Goal: Book appointment/travel/reservation

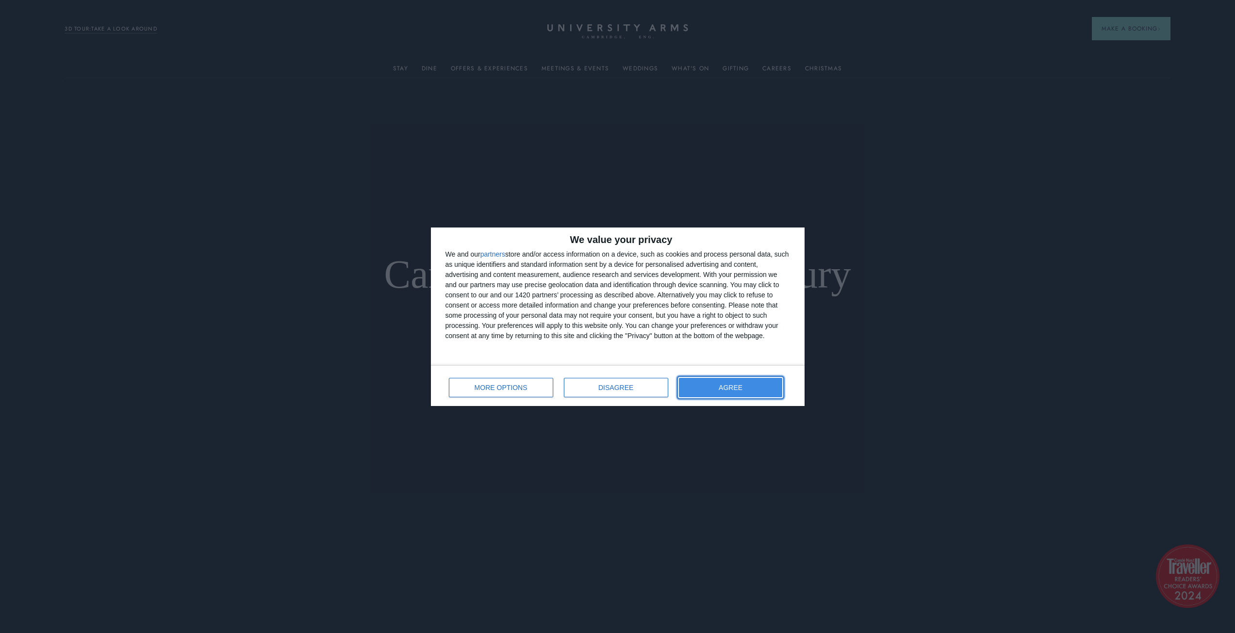
click at [711, 384] on button "AGREE" at bounding box center [731, 387] width 104 height 19
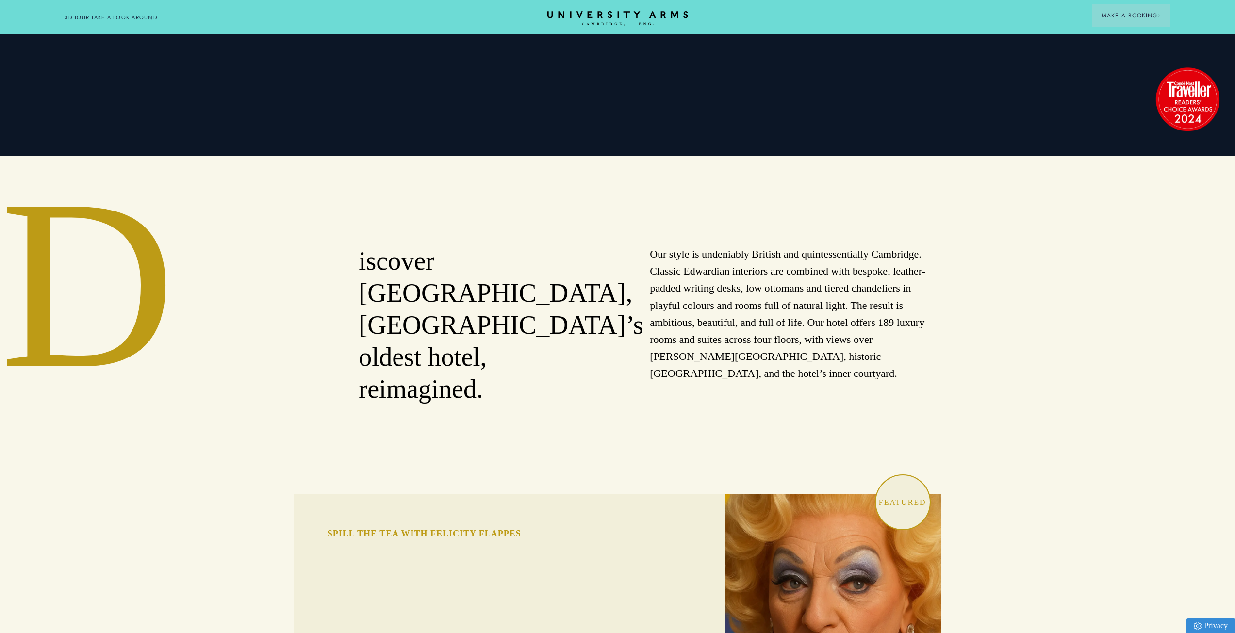
drag, startPoint x: 726, startPoint y: 301, endPoint x: 733, endPoint y: 363, distance: 62.6
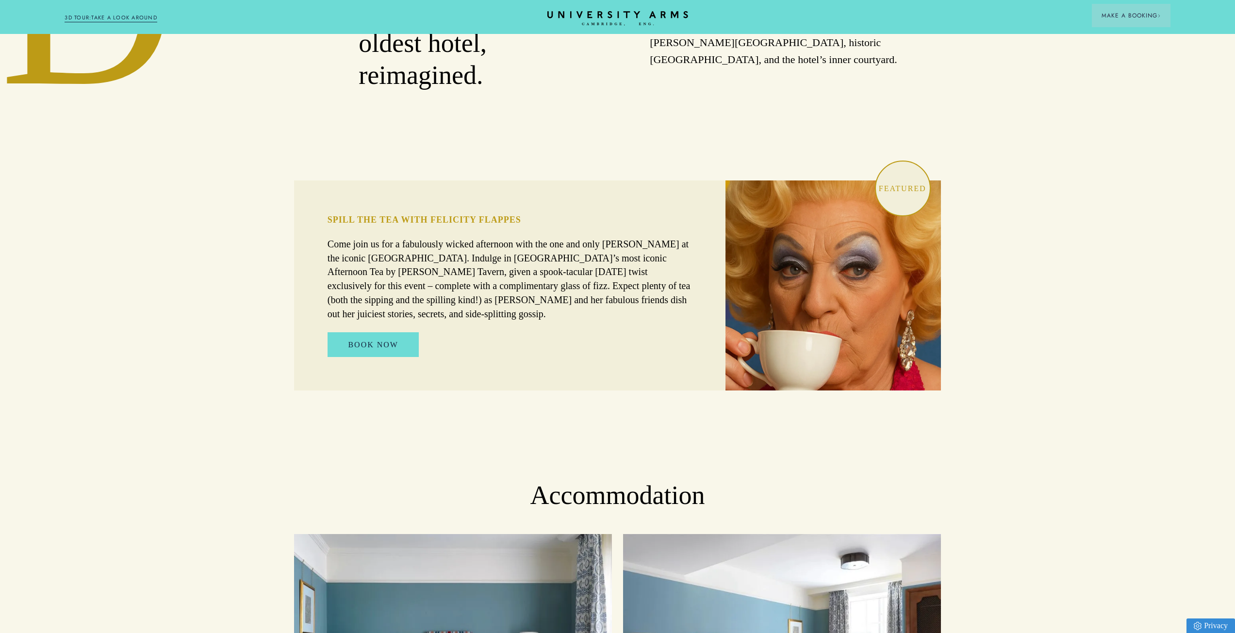
drag, startPoint x: 710, startPoint y: 295, endPoint x: 715, endPoint y: 343, distance: 47.8
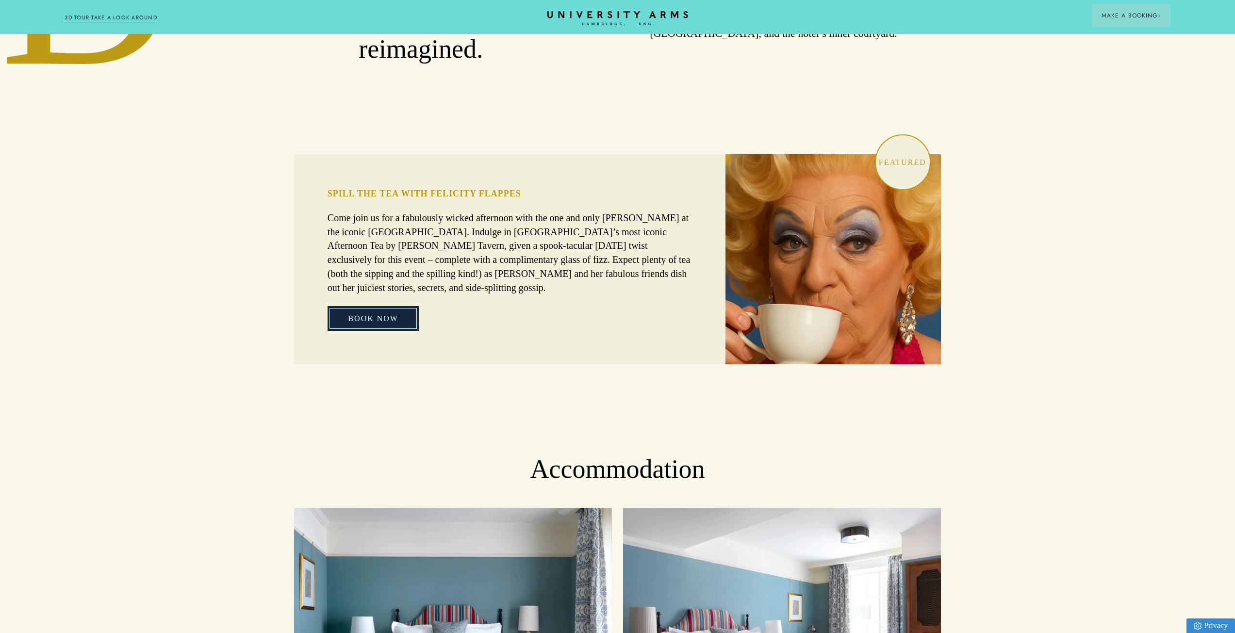
click at [415, 306] on link "BOOK NOW" at bounding box center [373, 318] width 91 height 25
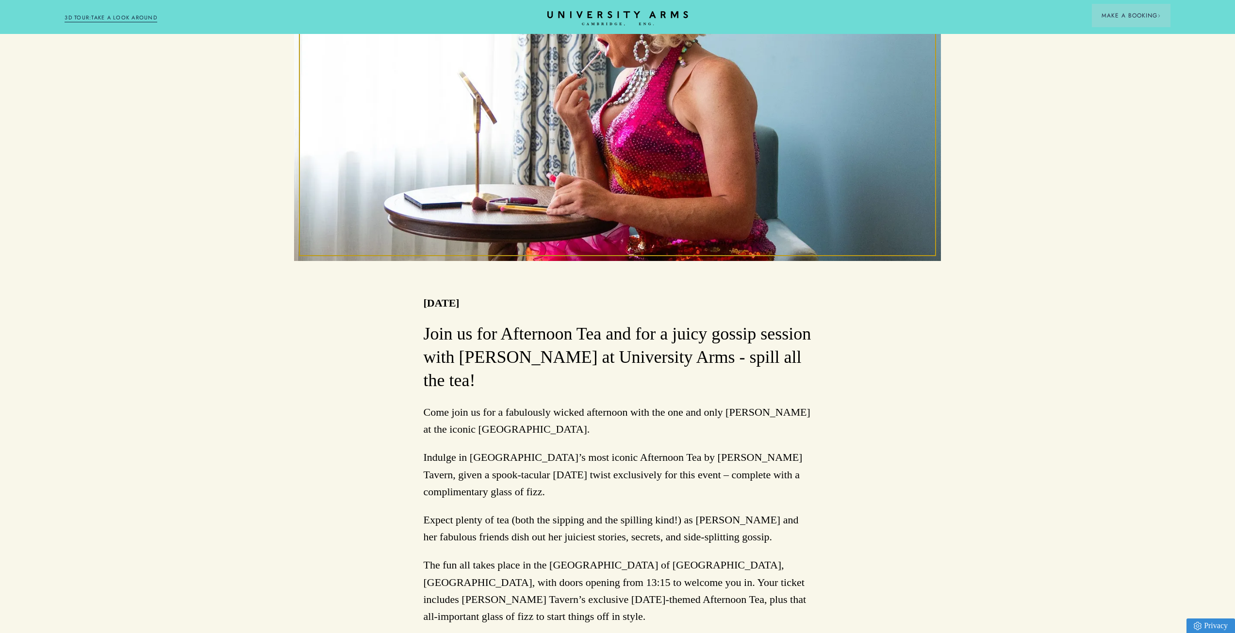
drag, startPoint x: 998, startPoint y: 315, endPoint x: 1000, endPoint y: 379, distance: 64.6
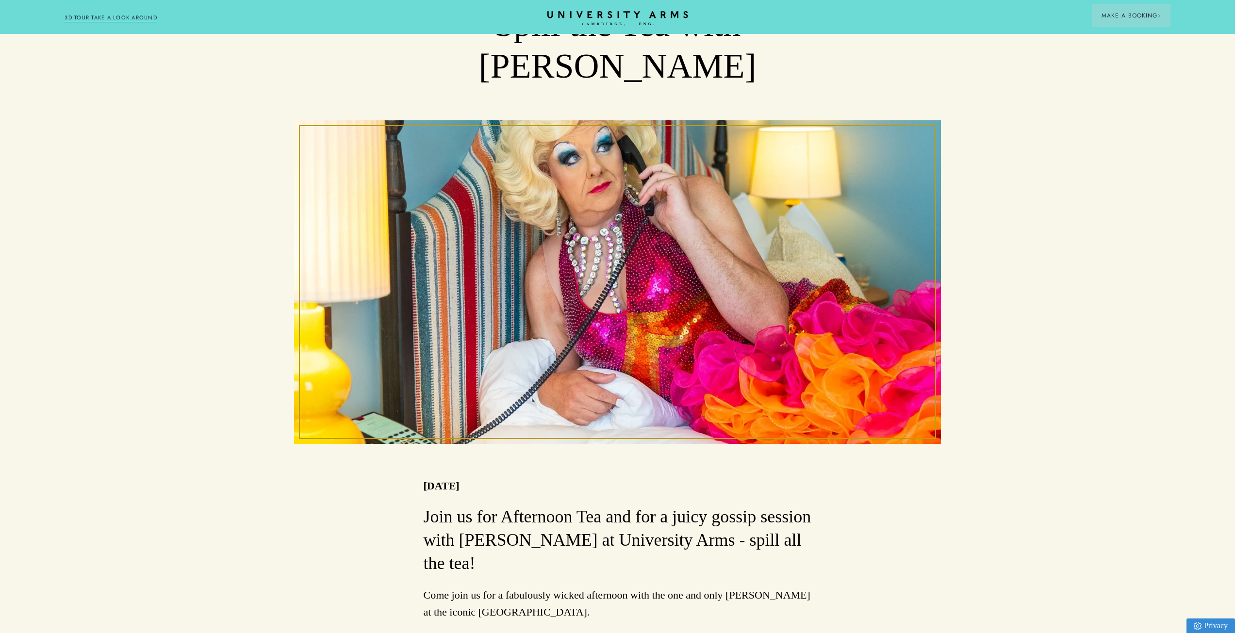
drag, startPoint x: 890, startPoint y: 351, endPoint x: 888, endPoint y: 306, distance: 44.7
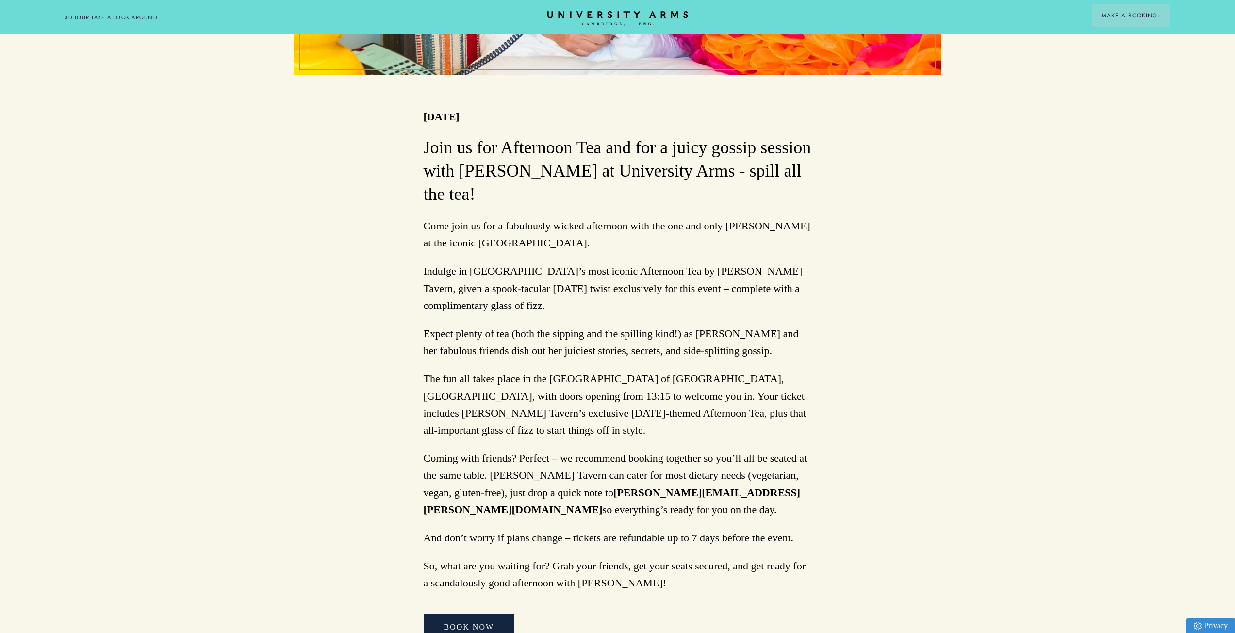
drag, startPoint x: 956, startPoint y: 331, endPoint x: 956, endPoint y: 370, distance: 39.8
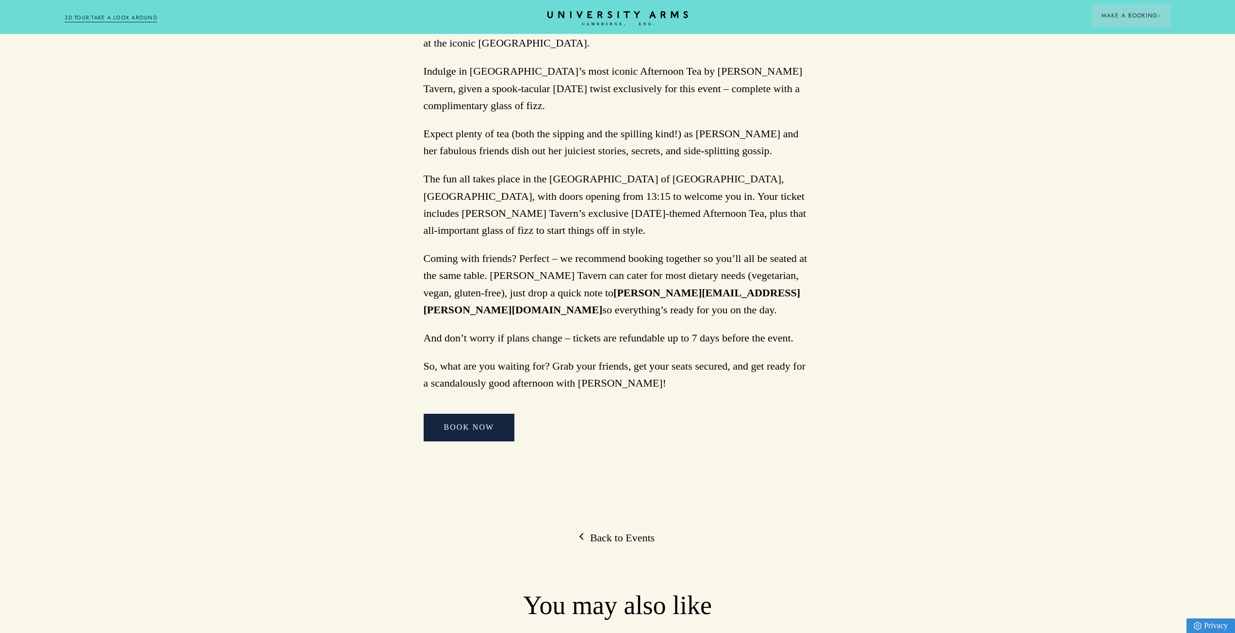
scroll to position [718, 0]
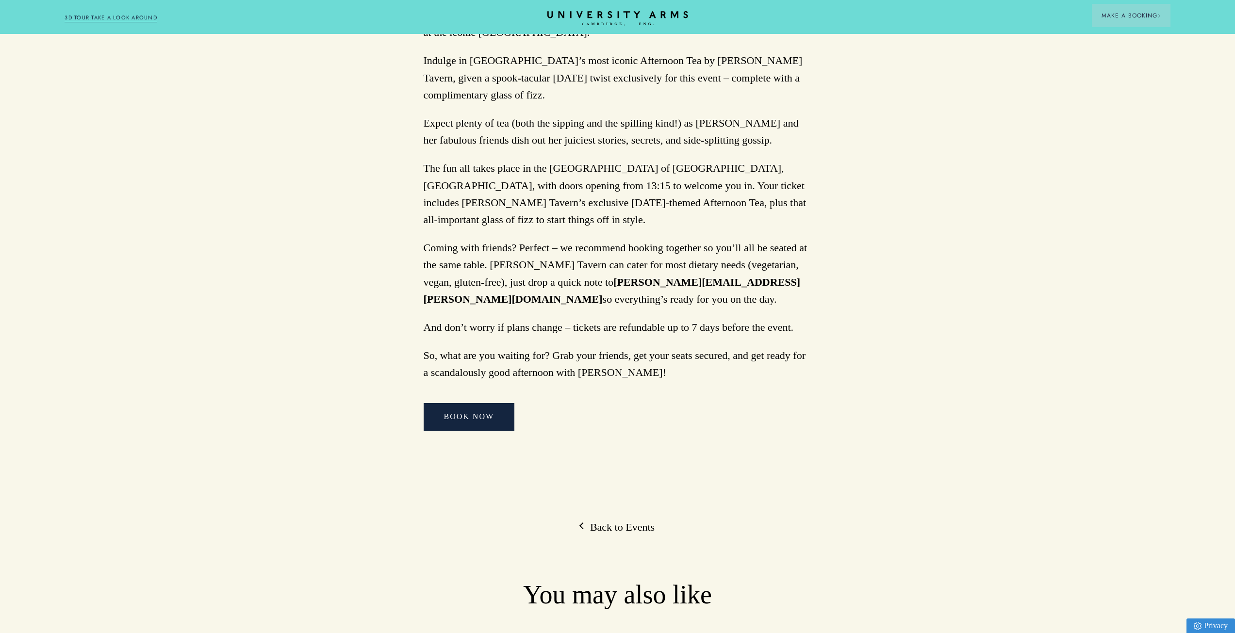
drag, startPoint x: 868, startPoint y: 343, endPoint x: 887, endPoint y: 390, distance: 50.3
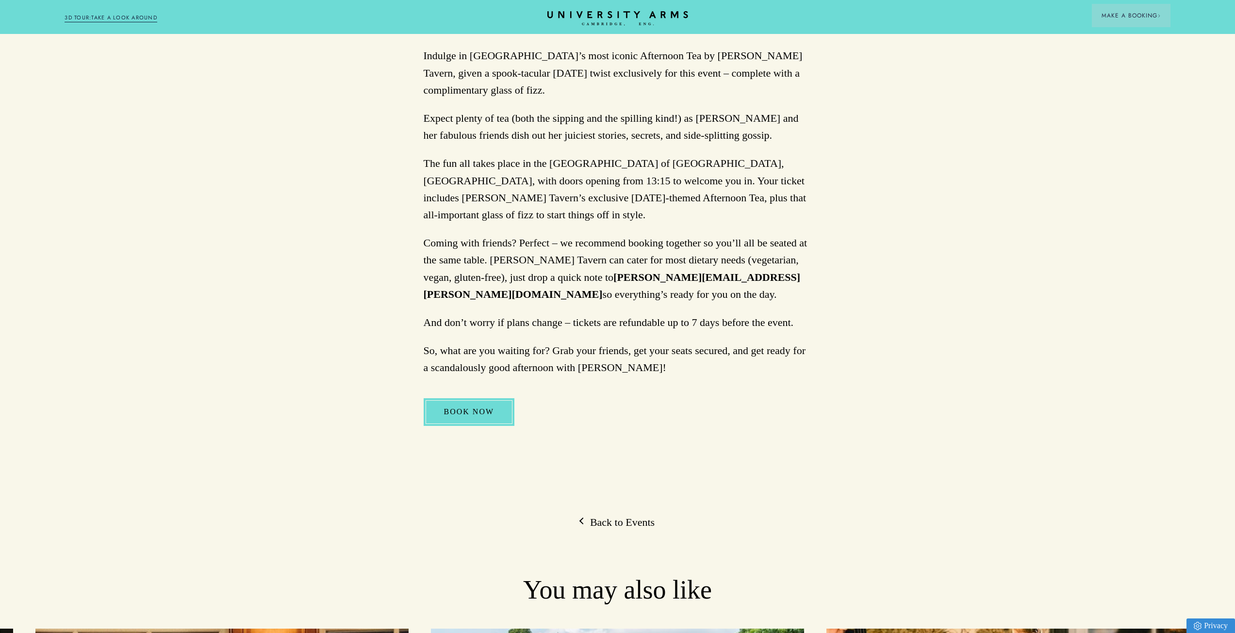
click at [491, 399] on link "BOOK NOW" at bounding box center [469, 412] width 91 height 27
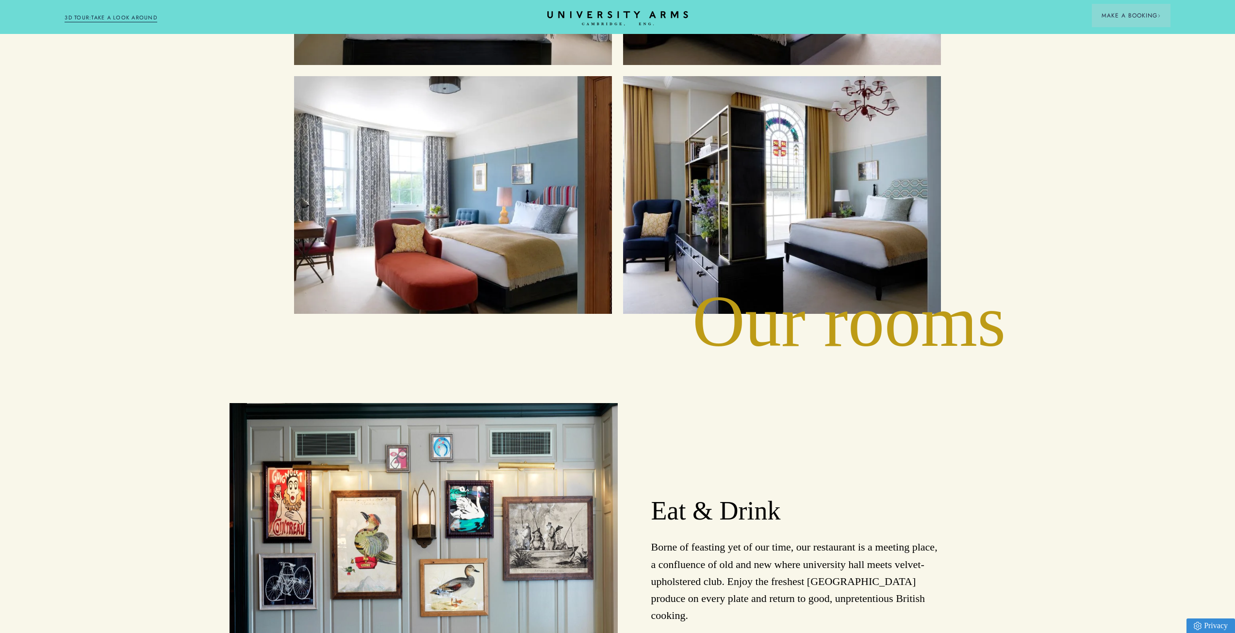
drag, startPoint x: 215, startPoint y: 250, endPoint x: 221, endPoint y: 307, distance: 57.6
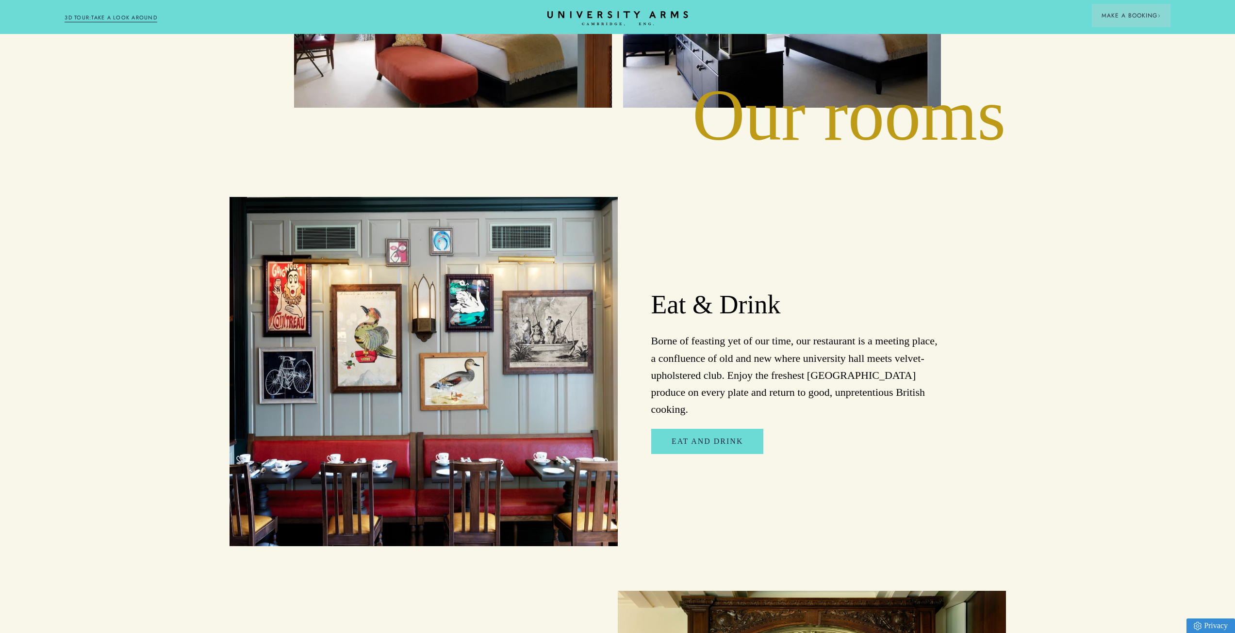
drag, startPoint x: 202, startPoint y: 261, endPoint x: 278, endPoint y: 316, distance: 93.7
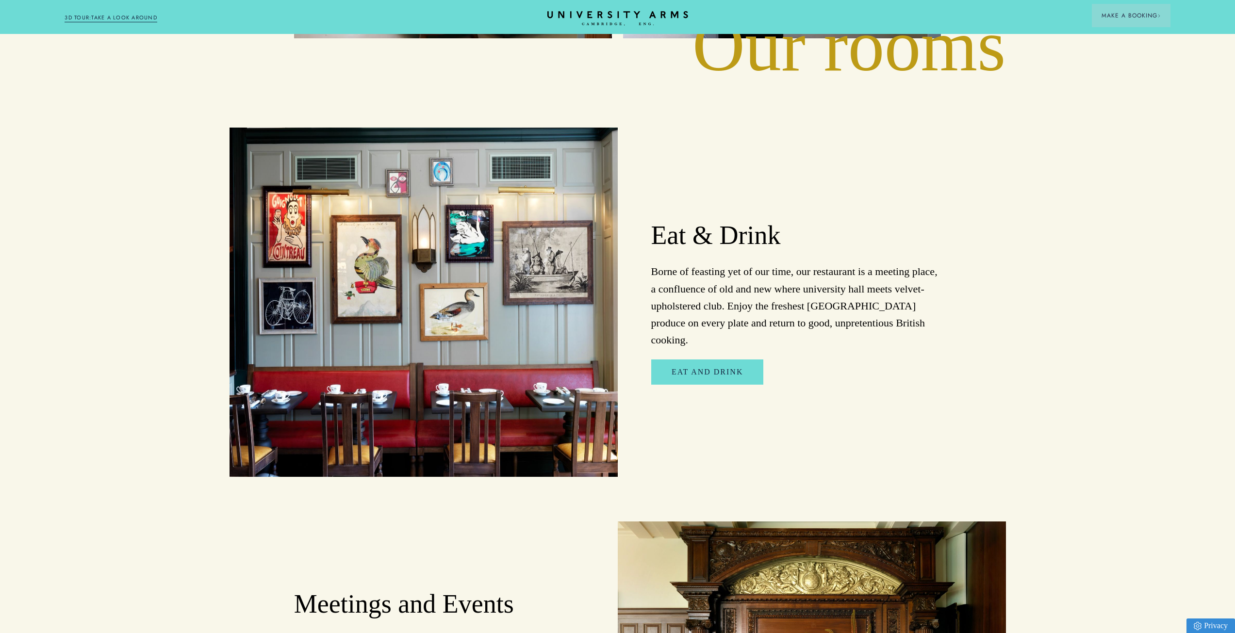
drag, startPoint x: 707, startPoint y: 421, endPoint x: 717, endPoint y: 452, distance: 33.0
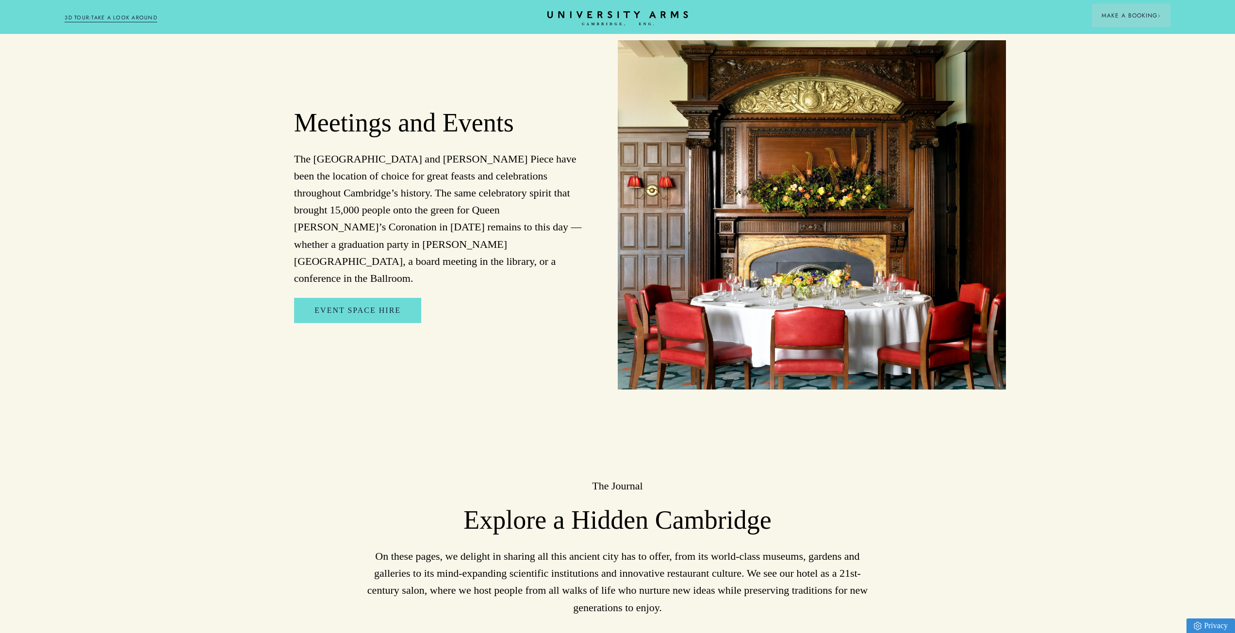
drag, startPoint x: 867, startPoint y: 273, endPoint x: 846, endPoint y: 373, distance: 102.2
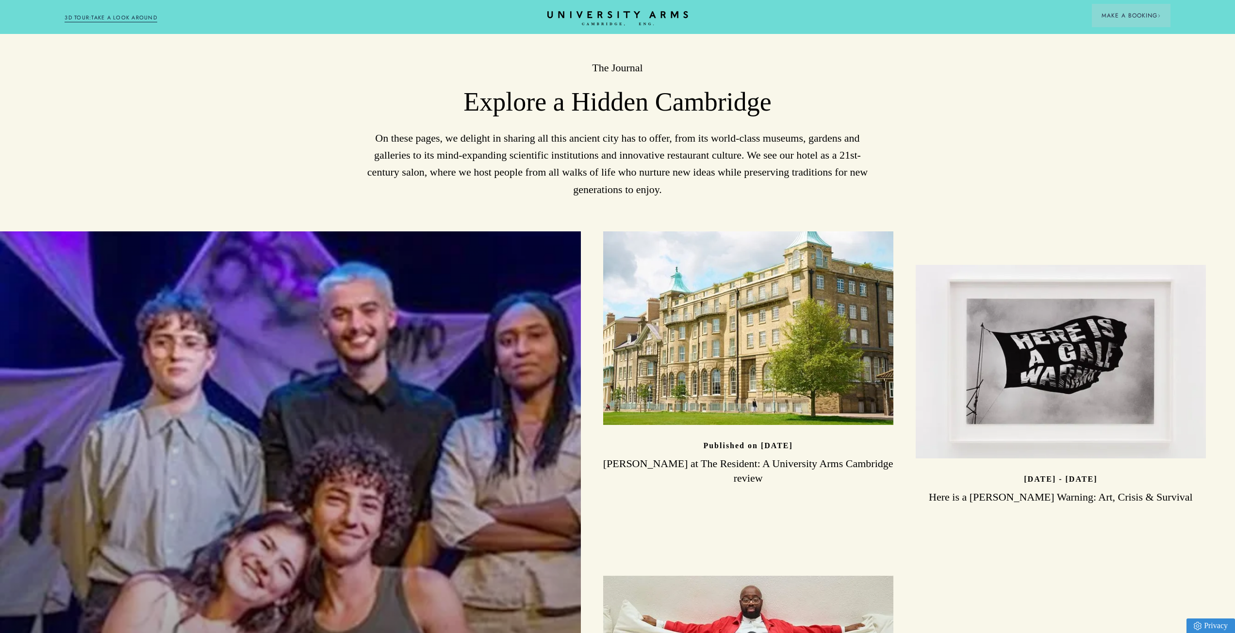
drag, startPoint x: 786, startPoint y: 366, endPoint x: 791, endPoint y: 424, distance: 58.0
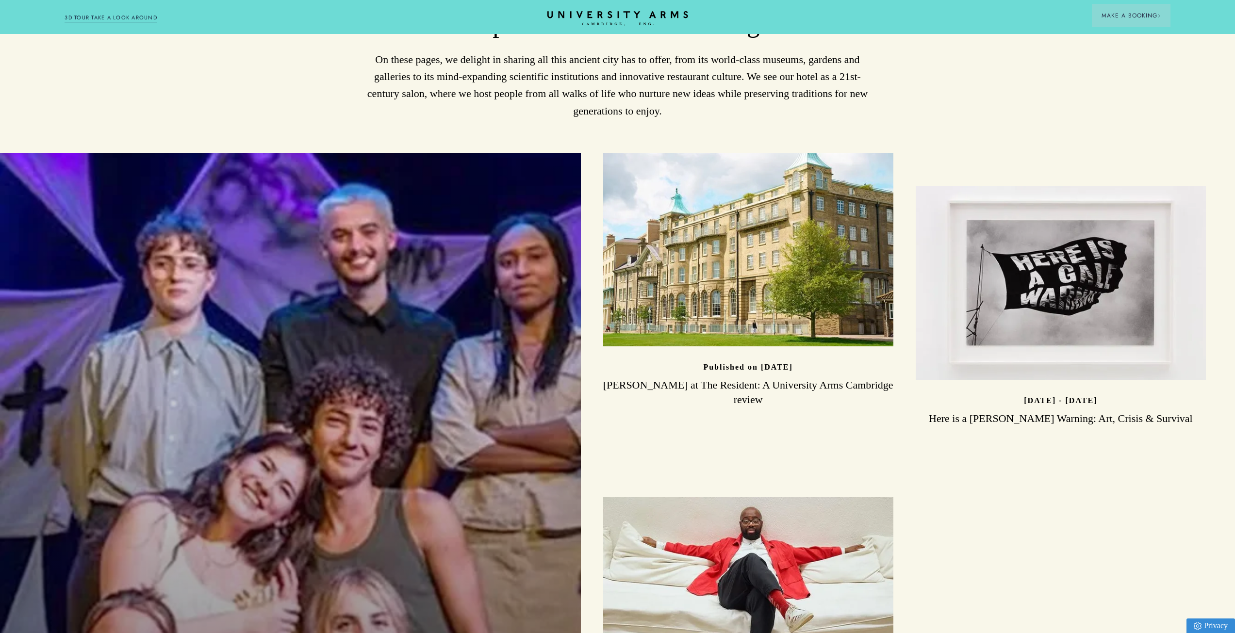
scroll to position [2762, 0]
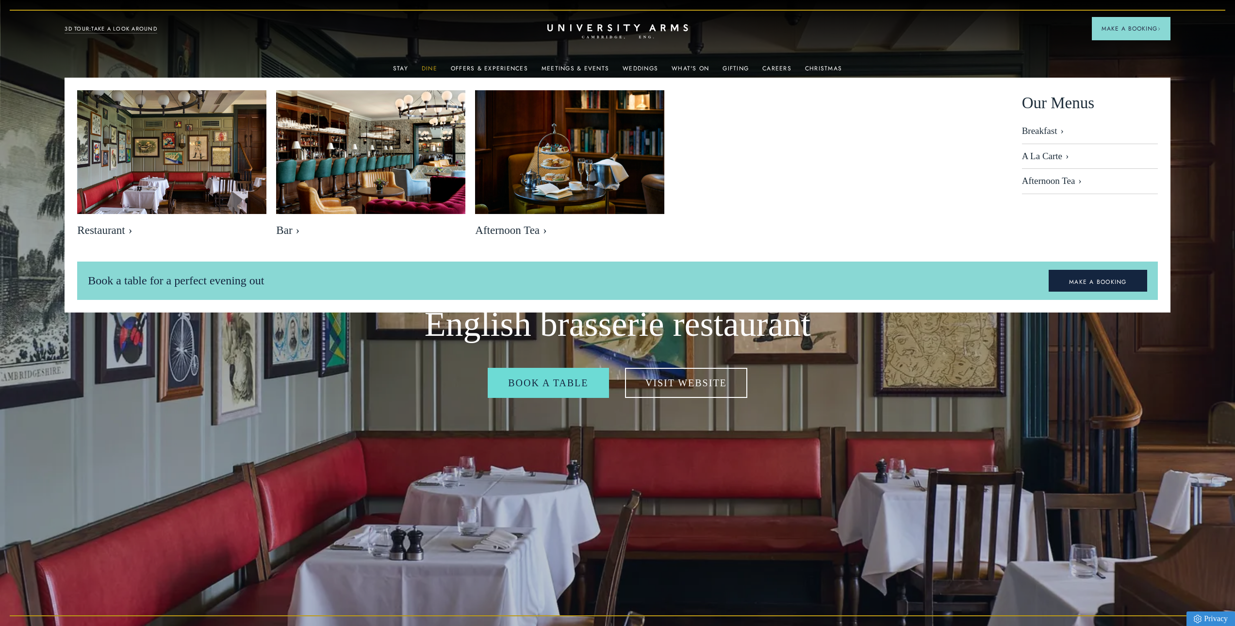
click at [426, 71] on link "Dine" at bounding box center [430, 71] width 16 height 13
